Goal: Transaction & Acquisition: Purchase product/service

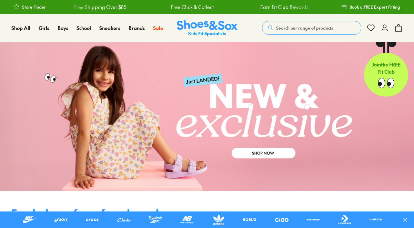
click at [285, 31] on button "Search our range of products" at bounding box center [311, 28] width 99 height 14
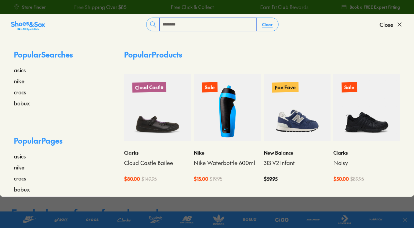
type input "********"
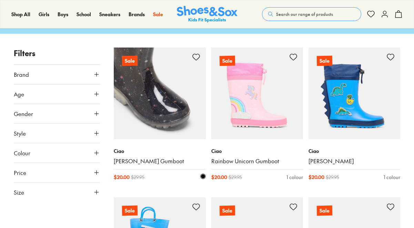
scroll to position [56, 0]
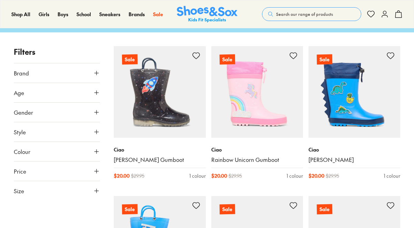
click at [94, 189] on icon at bounding box center [96, 191] width 7 height 7
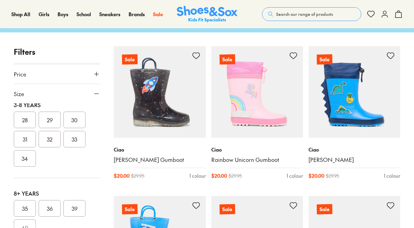
scroll to position [175, 0]
click at [47, 135] on button "32" at bounding box center [50, 135] width 22 height 17
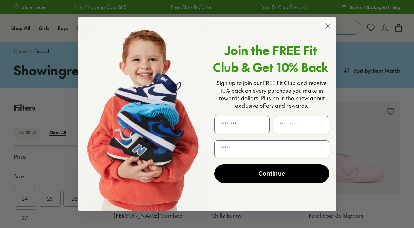
click at [327, 28] on circle "Close dialog" at bounding box center [327, 25] width 11 height 11
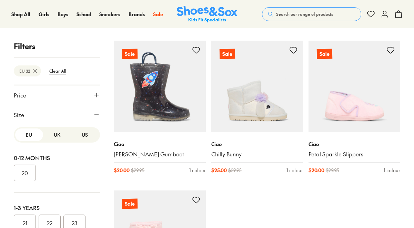
click at [56, 137] on button "UK" at bounding box center [57, 135] width 28 height 13
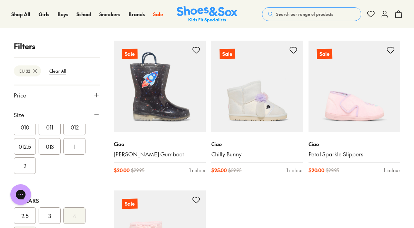
scroll to position [184, 0]
click at [43, 149] on button "013" at bounding box center [50, 147] width 22 height 17
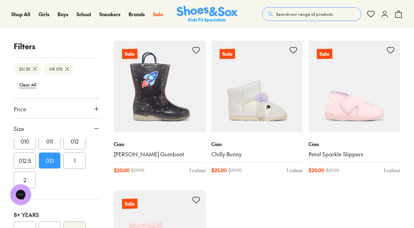
click at [33, 68] on icon at bounding box center [34, 69] width 7 height 7
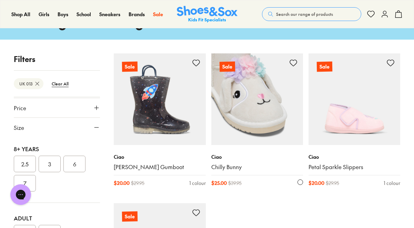
scroll to position [49, 0]
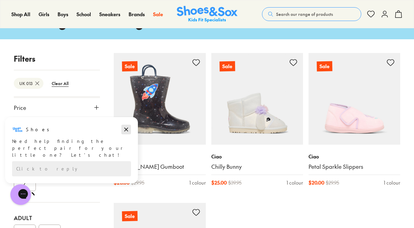
click at [125, 131] on icon "Dismiss campaign" at bounding box center [127, 130] width 4 height 4
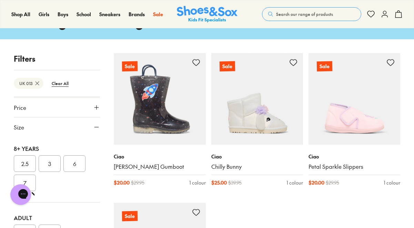
scroll to position [0, 0]
click at [65, 83] on btn "Clear All" at bounding box center [60, 83] width 28 height 12
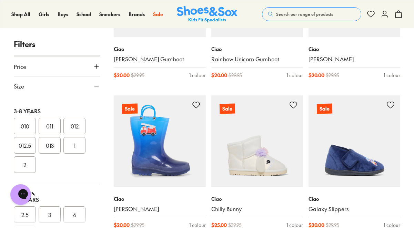
scroll to position [161, 0]
click at [52, 138] on button "013" at bounding box center [50, 141] width 22 height 17
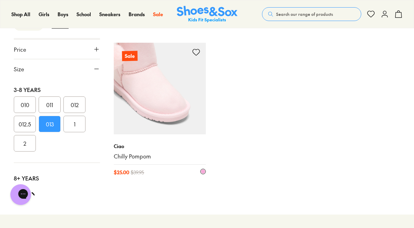
scroll to position [210, 0]
